Goal: Task Accomplishment & Management: Use online tool/utility

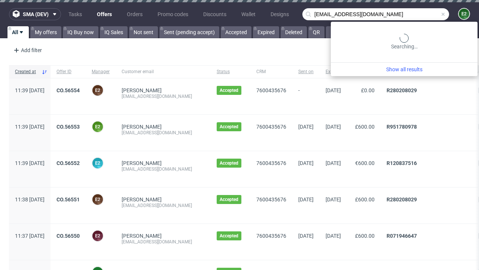
type input "[EMAIL_ADDRESS][DOMAIN_NAME]"
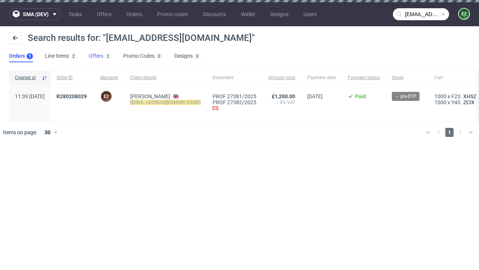
click at [100, 56] on link "Offers 2" at bounding box center [100, 56] width 22 height 12
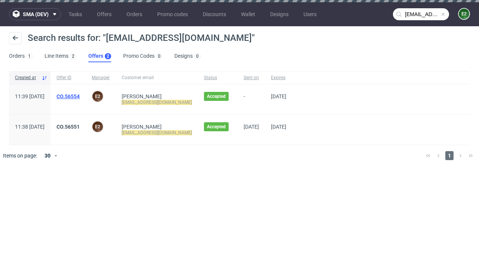
click at [80, 96] on link "CO.56554" at bounding box center [68, 96] width 23 height 6
